Goal: Information Seeking & Learning: Learn about a topic

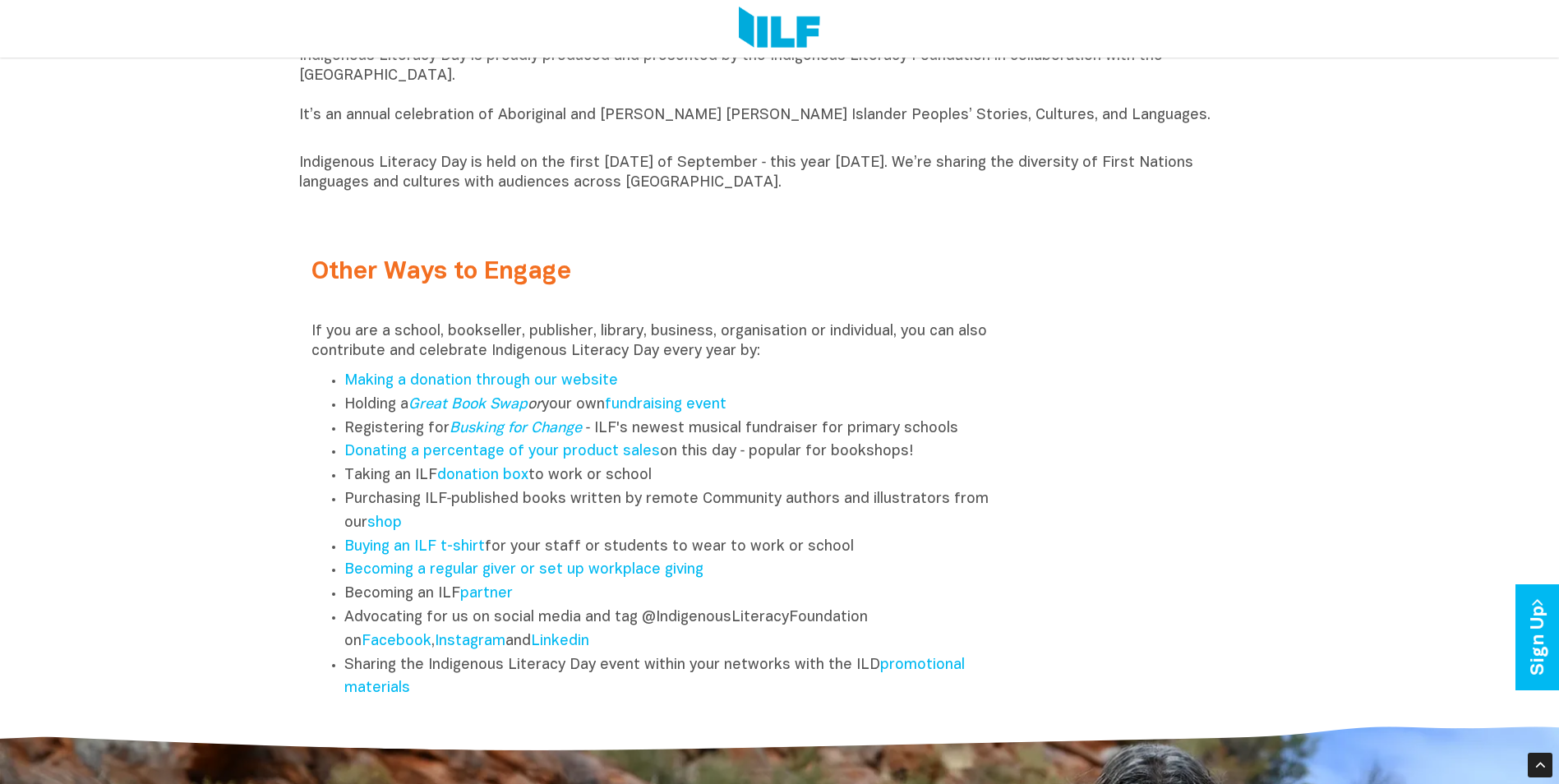
scroll to position [2053, 0]
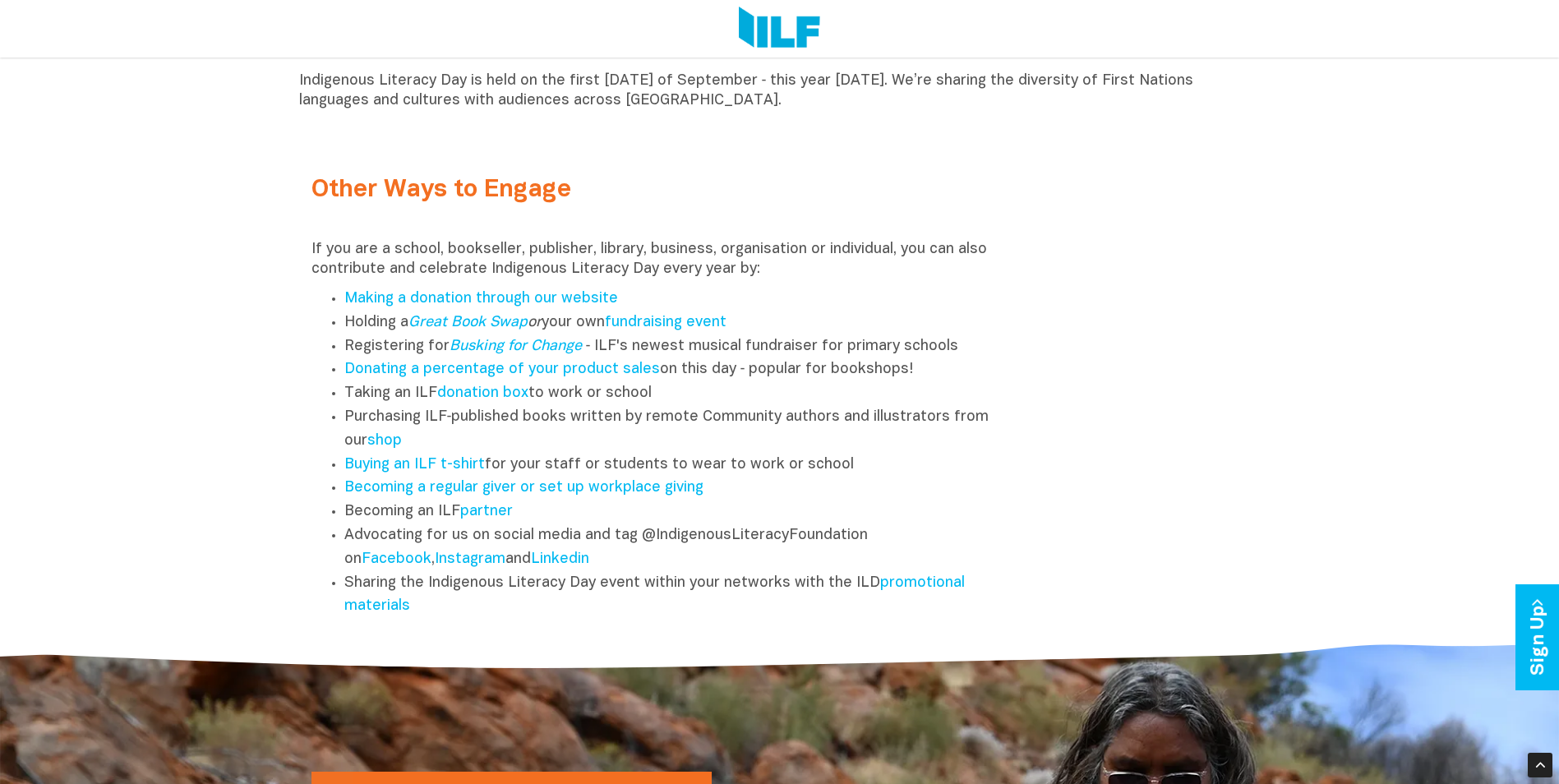
click at [324, 204] on h2 "Other Ways to Engage" at bounding box center [660, 190] width 697 height 28
click at [396, 196] on h2 "Other Ways to Engage" at bounding box center [660, 190] width 697 height 28
click at [389, 196] on h2 "Other Ways to Engage" at bounding box center [660, 190] width 697 height 28
click at [361, 288] on div "If you are a school, bookseller, publisher, library, business, organisation or …" at bounding box center [660, 429] width 697 height 379
click at [419, 273] on p "If you are a school, bookseller, publisher, library, business, organisation or …" at bounding box center [660, 260] width 697 height 40
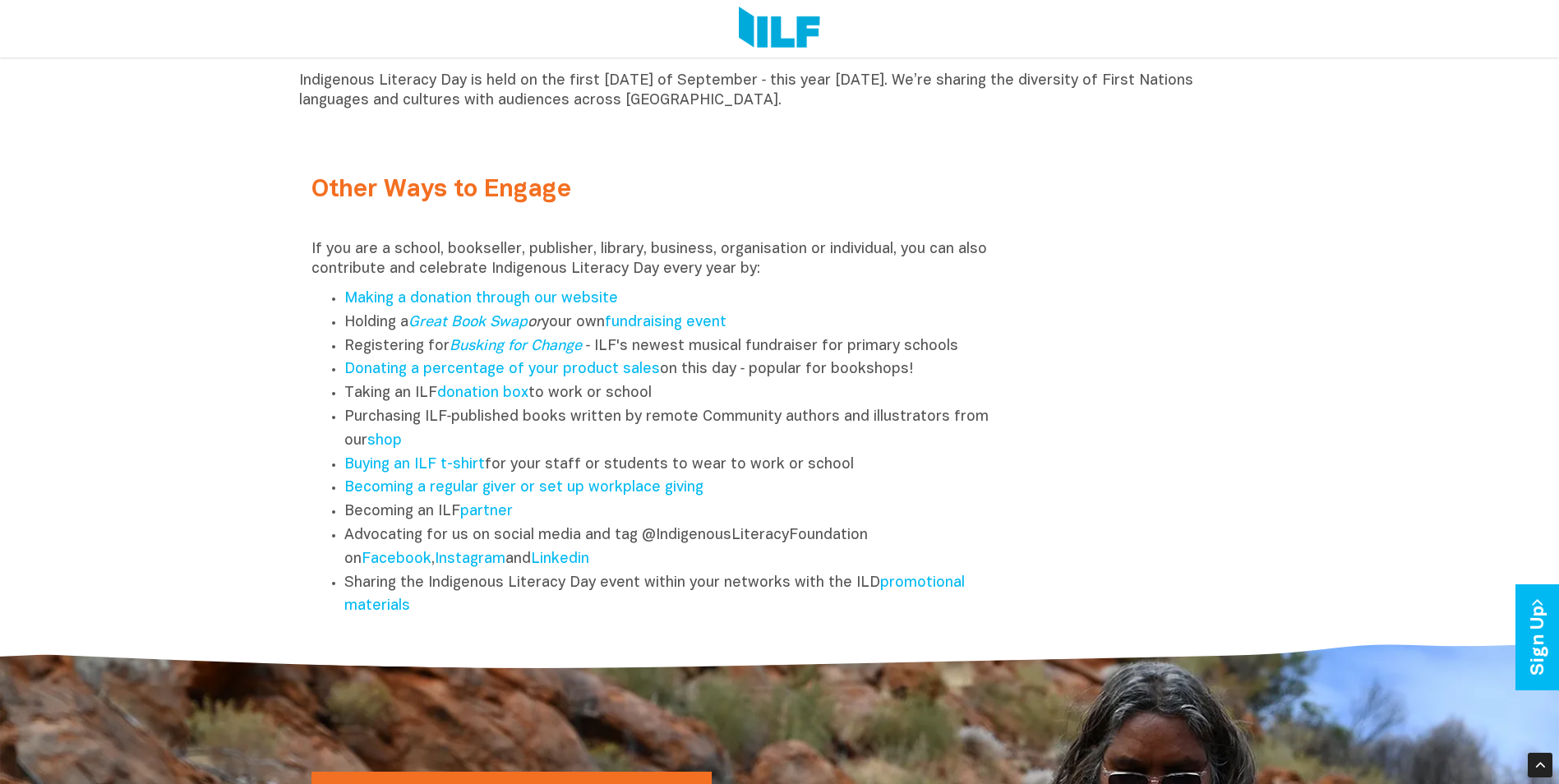
click at [331, 276] on p "If you are a school, bookseller, publisher, library, business, organisation or …" at bounding box center [660, 260] width 697 height 40
click at [311, 258] on p "If you are a school, bookseller, publisher, library, business, organisation or …" at bounding box center [660, 260] width 697 height 40
drag, startPoint x: 311, startPoint y: 253, endPoint x: 542, endPoint y: 634, distance: 445.6
click at [542, 626] on div "Other Ways to Engage If you are a school, bookseller, publisher, library, busin…" at bounding box center [660, 384] width 722 height 483
click at [791, 311] on li "Making a donation through our website" at bounding box center [676, 299] width 664 height 24
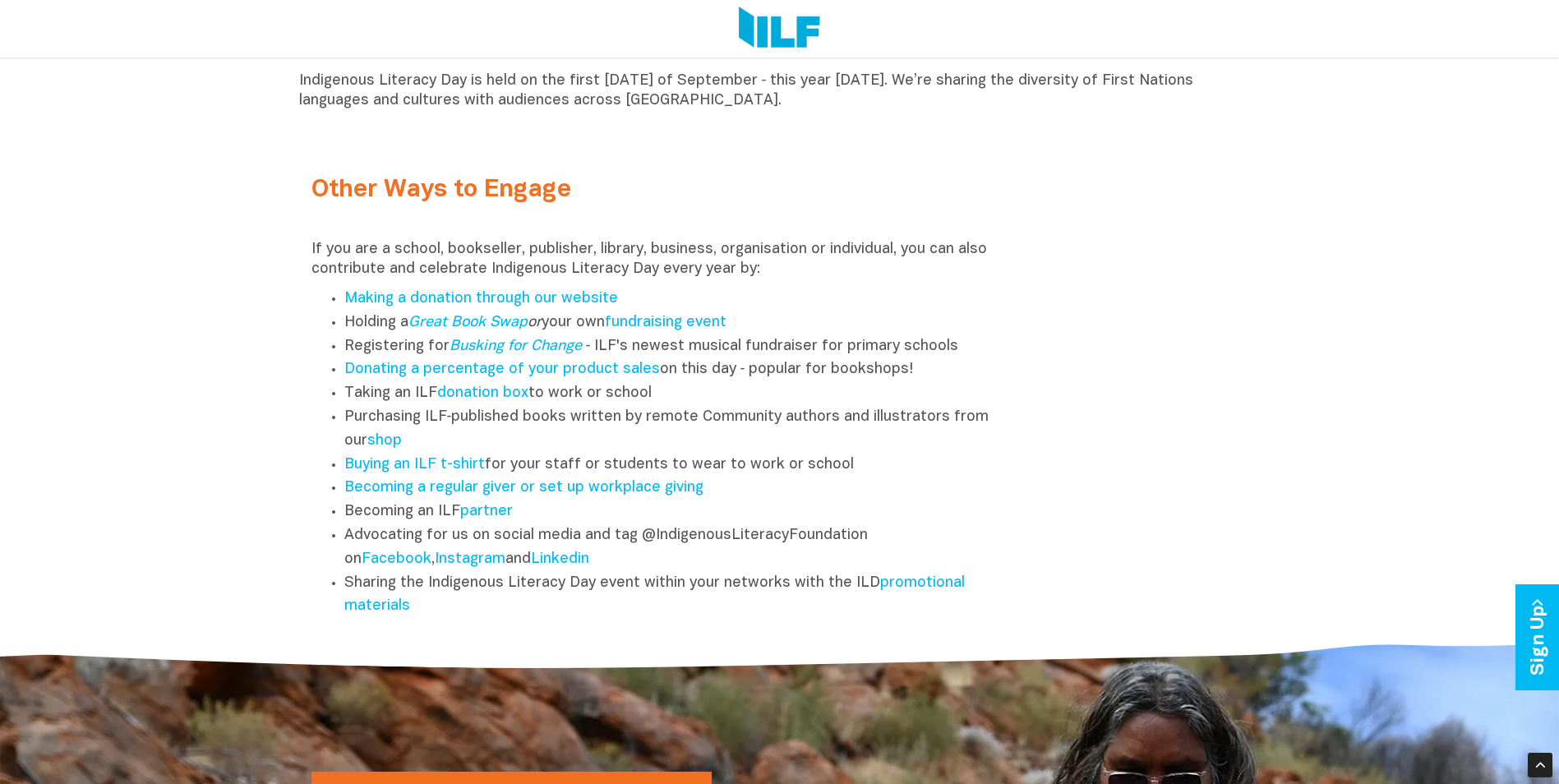
scroll to position [1971, 0]
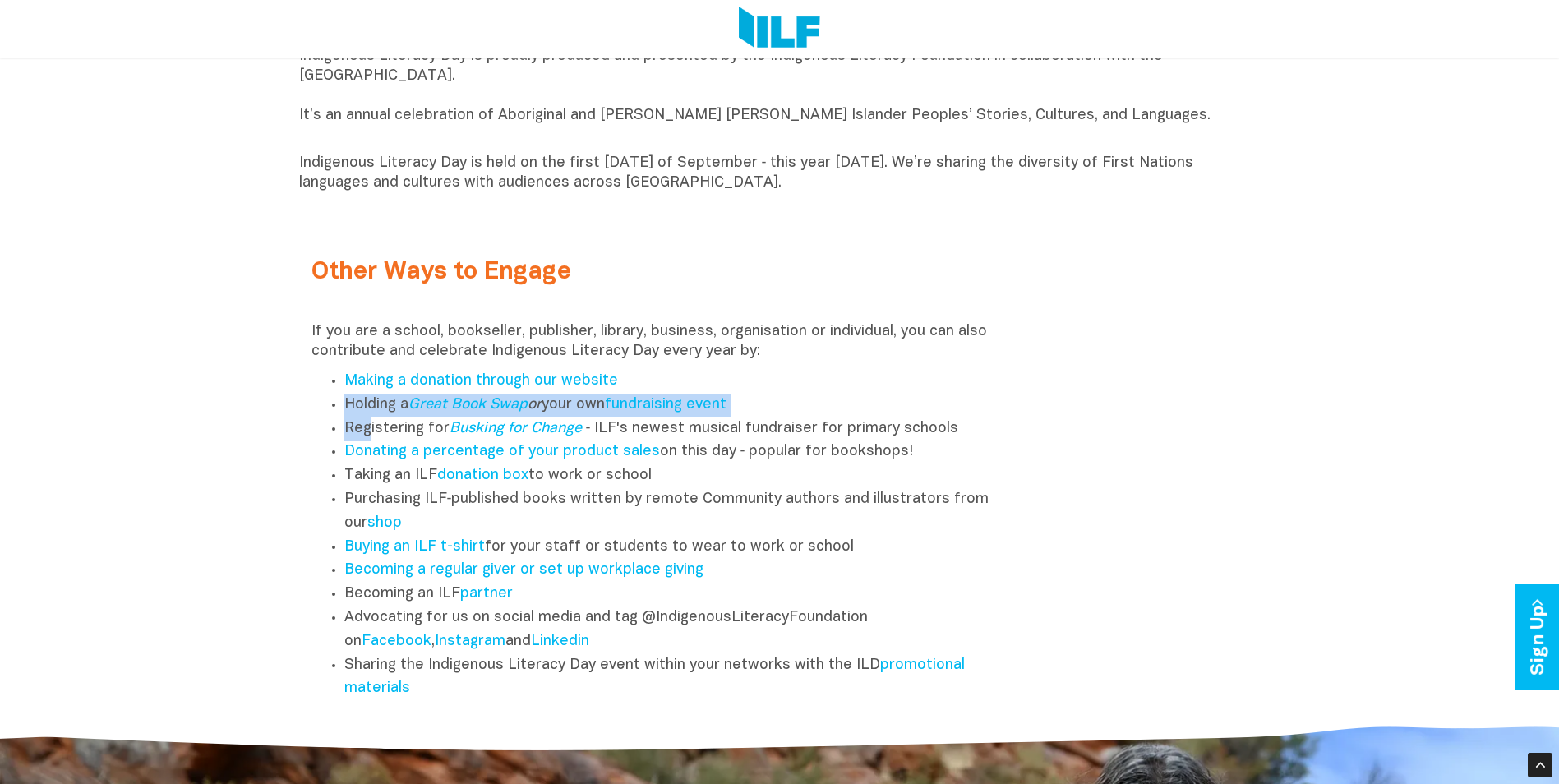
drag, startPoint x: 345, startPoint y: 413, endPoint x: 368, endPoint y: 433, distance: 30.5
click at [368, 433] on ul "Making a donation through our website Holding a Great Book Swap or your own fun…" at bounding box center [660, 534] width 697 height 331
drag, startPoint x: 368, startPoint y: 433, endPoint x: 346, endPoint y: 385, distance: 52.8
click at [346, 385] on link "Making a donation through our website" at bounding box center [481, 381] width 273 height 14
click at [772, 362] on p "If you are a school, bookseller, publisher, library, business, organisation or …" at bounding box center [660, 342] width 697 height 40
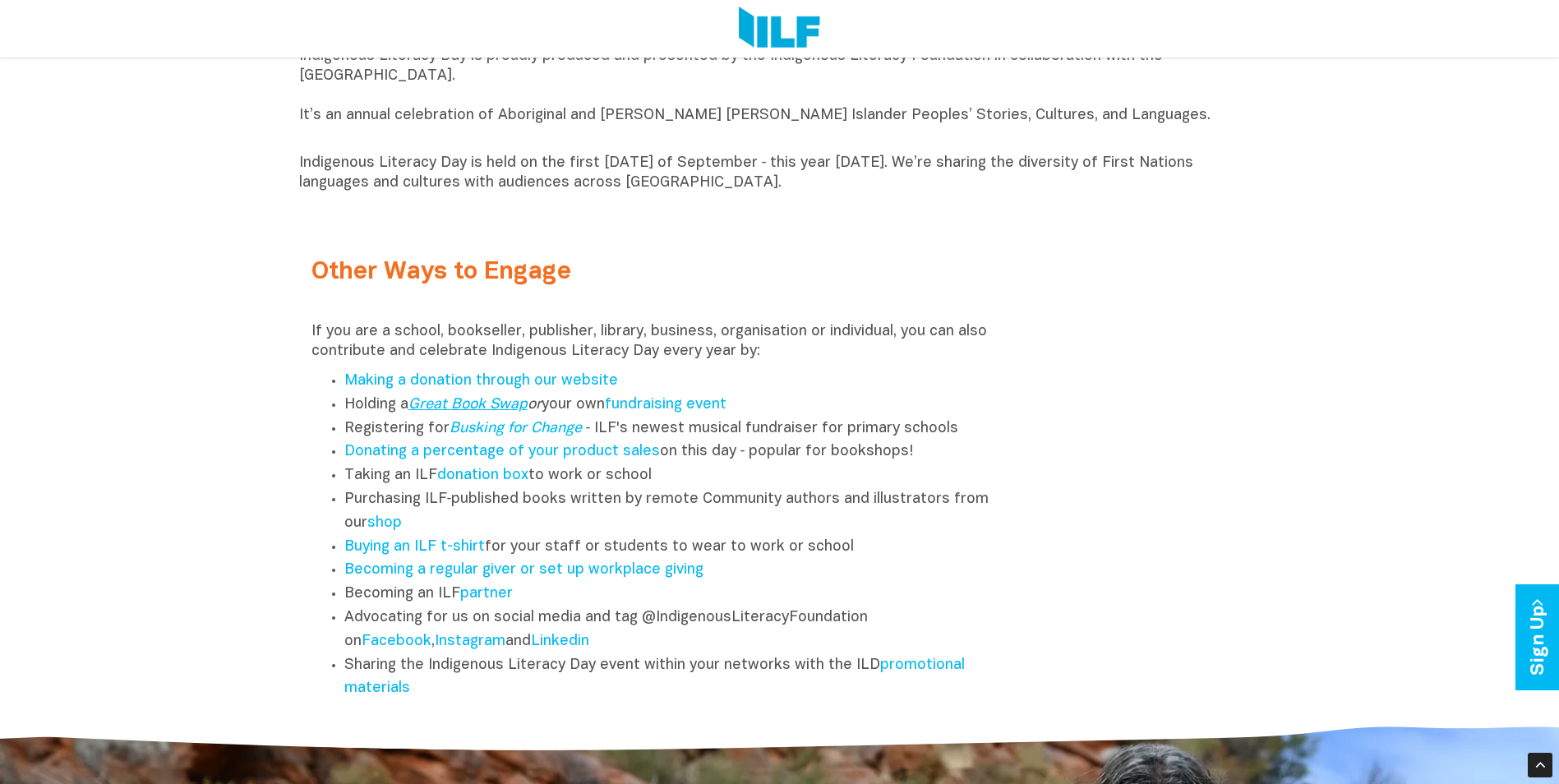
click at [473, 412] on link "Great Book Swap" at bounding box center [467, 404] width 119 height 14
click at [345, 390] on li "Making a donation through our website" at bounding box center [676, 381] width 664 height 24
click at [302, 340] on div "Other Ways to Engage If you are a school, bookseller, publisher, library, busin…" at bounding box center [660, 467] width 722 height 483
drag, startPoint x: 311, startPoint y: 335, endPoint x: 544, endPoint y: 717, distance: 447.5
click at [544, 709] on div "Other Ways to Engage If you are a school, bookseller, publisher, library, busin…" at bounding box center [660, 467] width 722 height 483
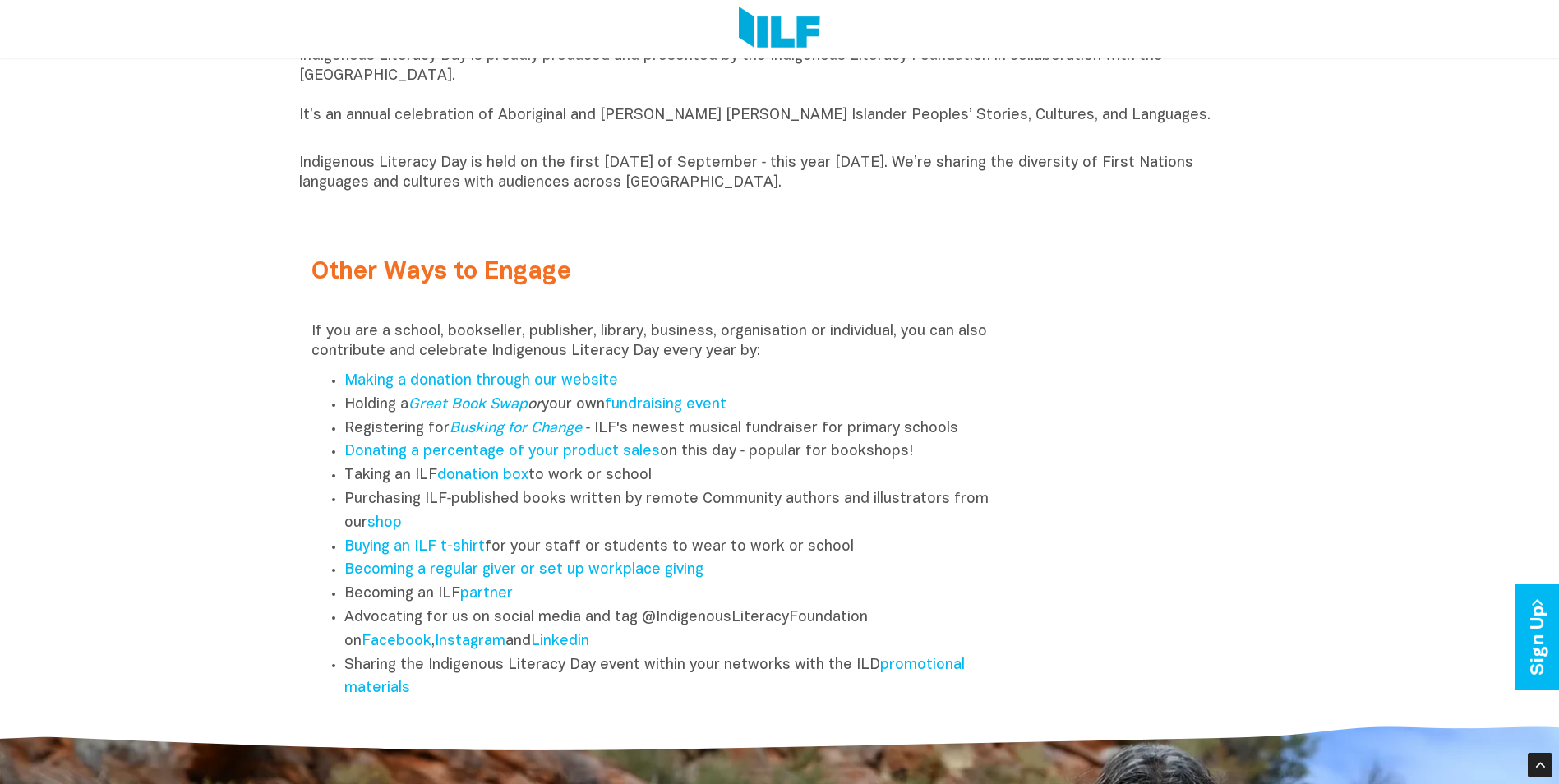
drag, startPoint x: 544, startPoint y: 717, endPoint x: 433, endPoint y: 624, distance: 144.8
copy div "If you are a school, bookseller, publisher, library, business, organisation or …"
click at [833, 388] on li "Making a donation through our website" at bounding box center [676, 381] width 664 height 24
click at [412, 553] on link "Buying an ILF t-shirt" at bounding box center [415, 547] width 141 height 14
click at [671, 405] on link "fundraising event" at bounding box center [666, 404] width 122 height 14
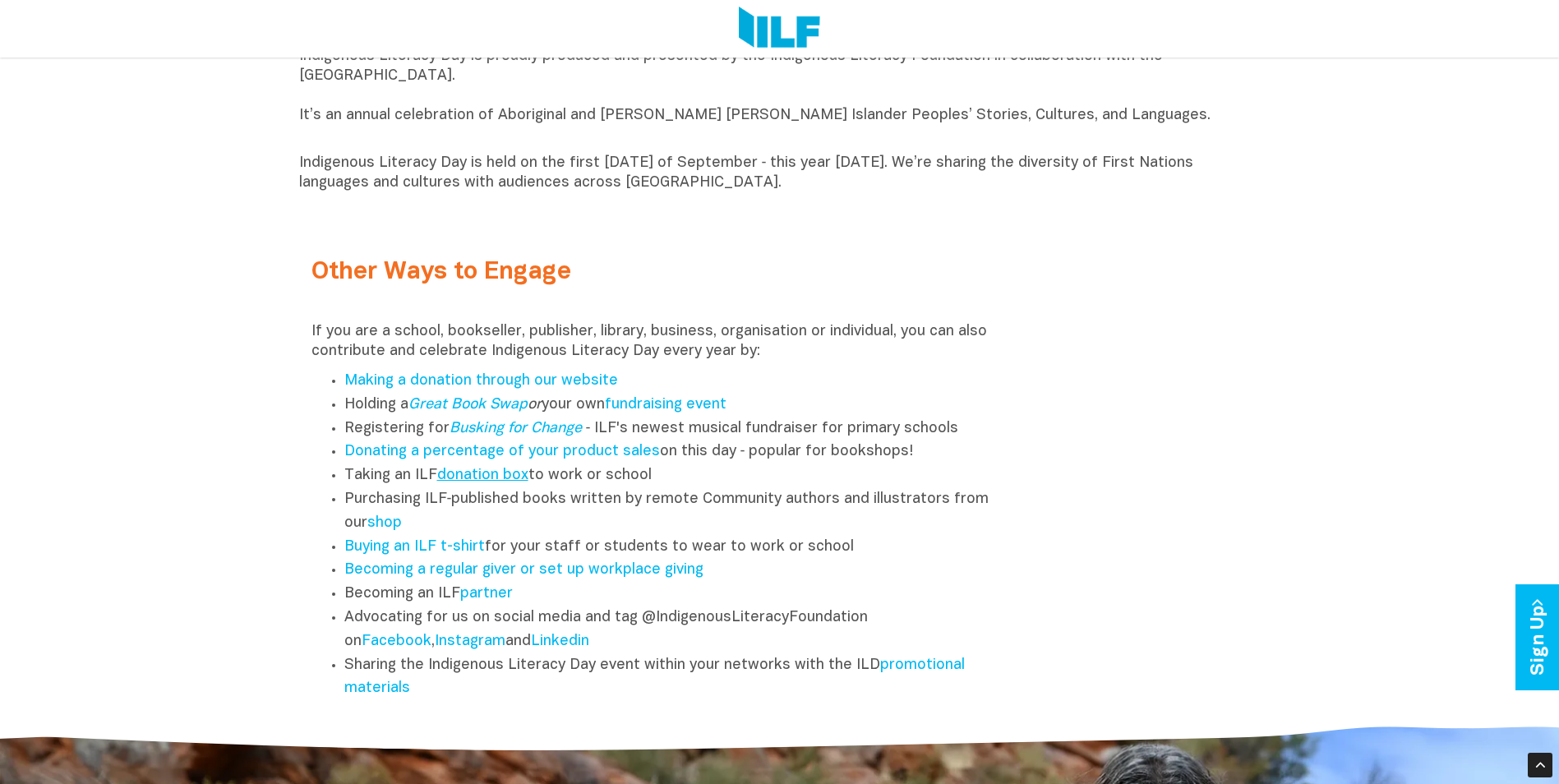
click at [495, 482] on link "donation box" at bounding box center [482, 475] width 91 height 14
click at [891, 674] on link "promotional materials" at bounding box center [654, 677] width 620 height 38
